Goal: Information Seeking & Learning: Learn about a topic

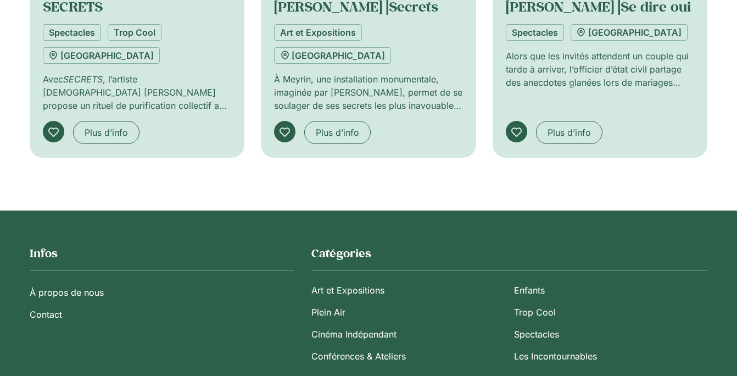
scroll to position [1057, 0]
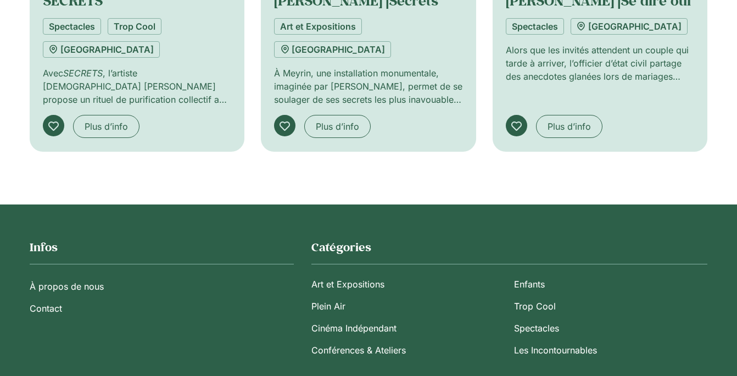
click at [0, 0] on icon at bounding box center [0, 0] width 0 height 0
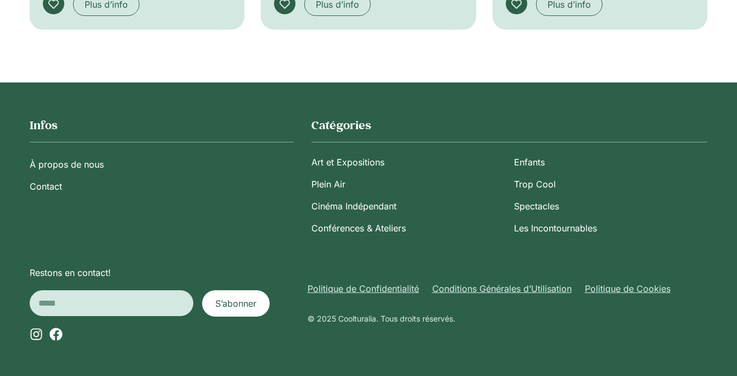
scroll to position [1359, 0]
click at [0, 0] on icon at bounding box center [0, 0] width 0 height 0
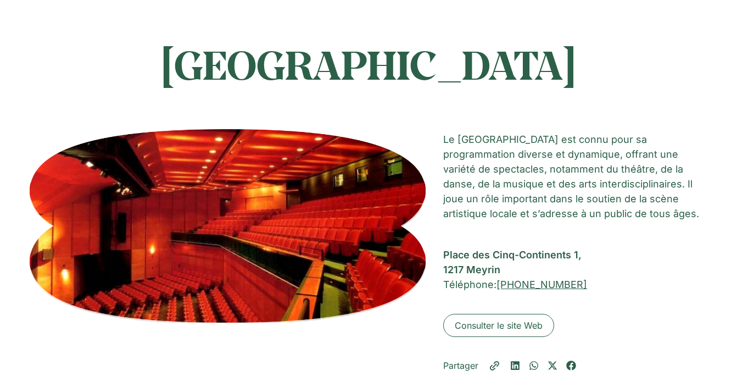
scroll to position [0, 0]
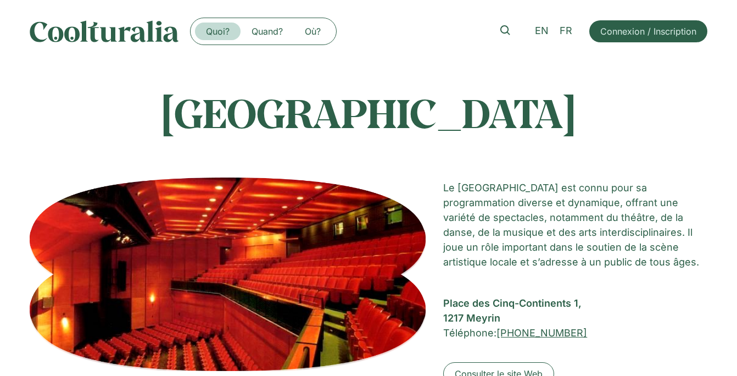
click at [215, 31] on link "Quoi?" at bounding box center [218, 32] width 46 height 18
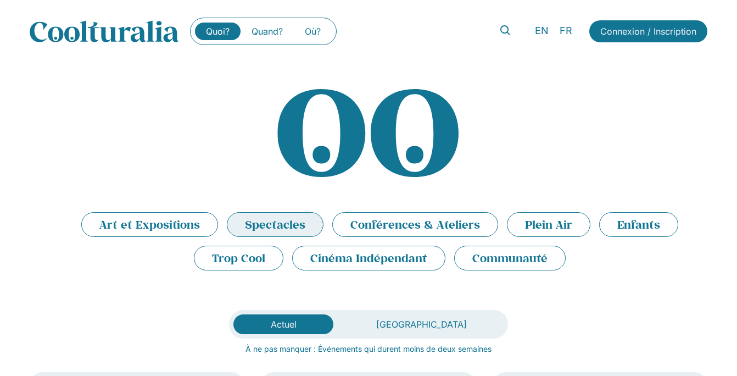
click at [277, 221] on li "Spectacles" at bounding box center [275, 224] width 97 height 25
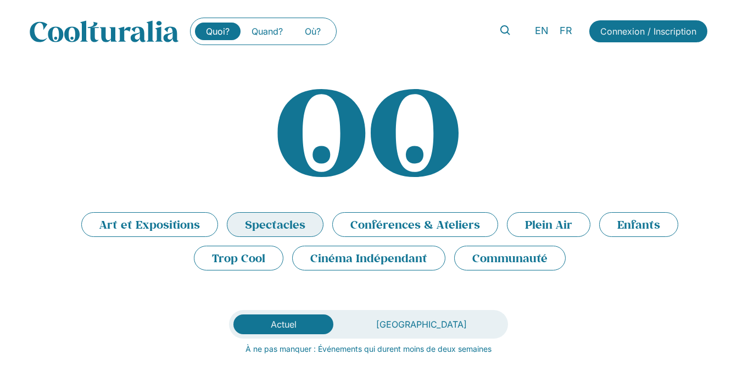
click at [280, 226] on li "Spectacles" at bounding box center [275, 224] width 97 height 25
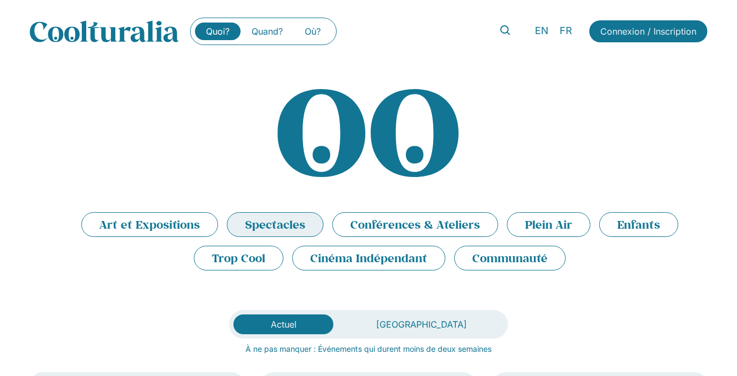
click at [280, 226] on li "Spectacles" at bounding box center [275, 224] width 97 height 25
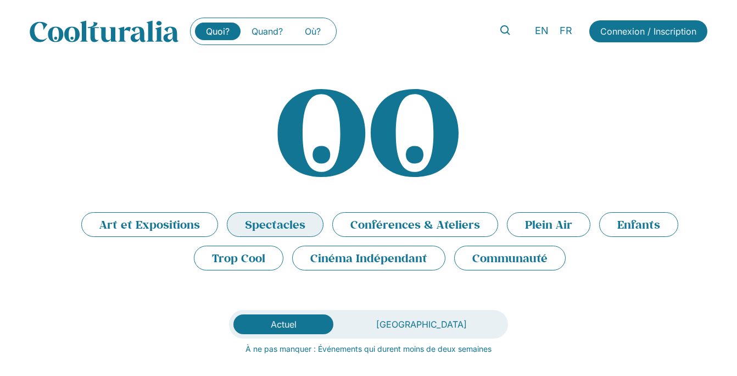
click at [280, 226] on li "Spectacles" at bounding box center [275, 224] width 97 height 25
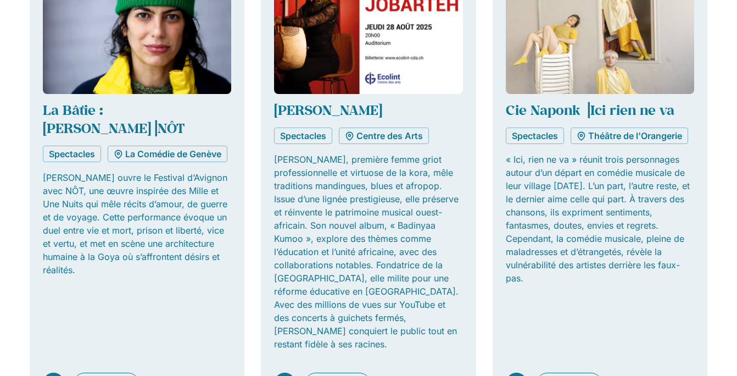
scroll to position [944, 0]
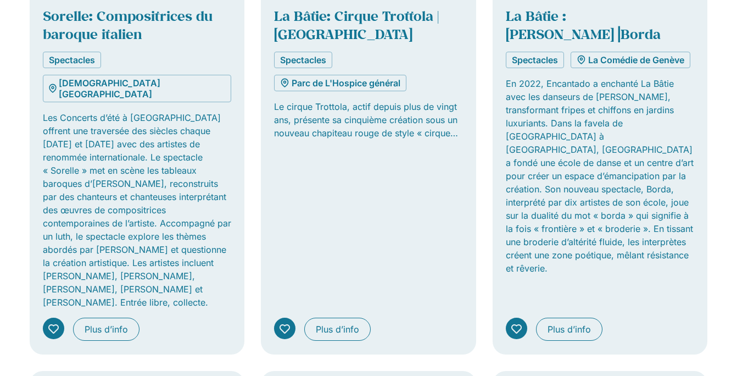
scroll to position [1607, 0]
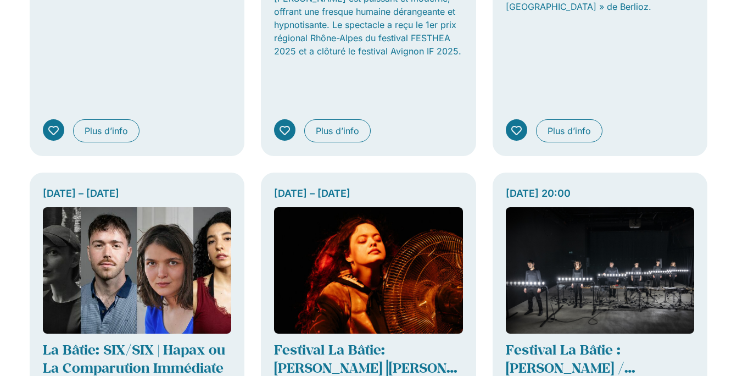
scroll to position [2354, 0]
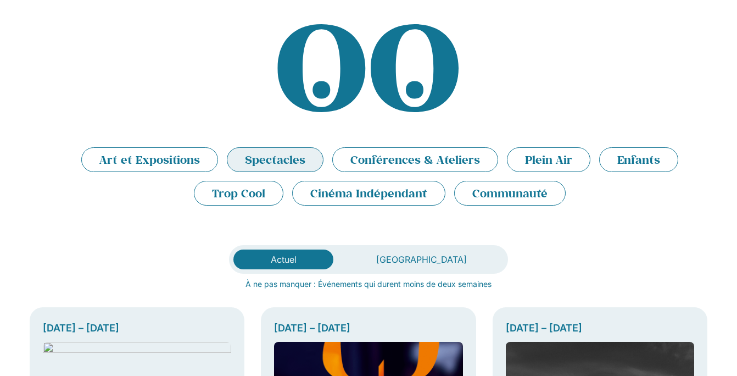
scroll to position [0, 0]
